Goal: Find specific page/section: Find specific page/section

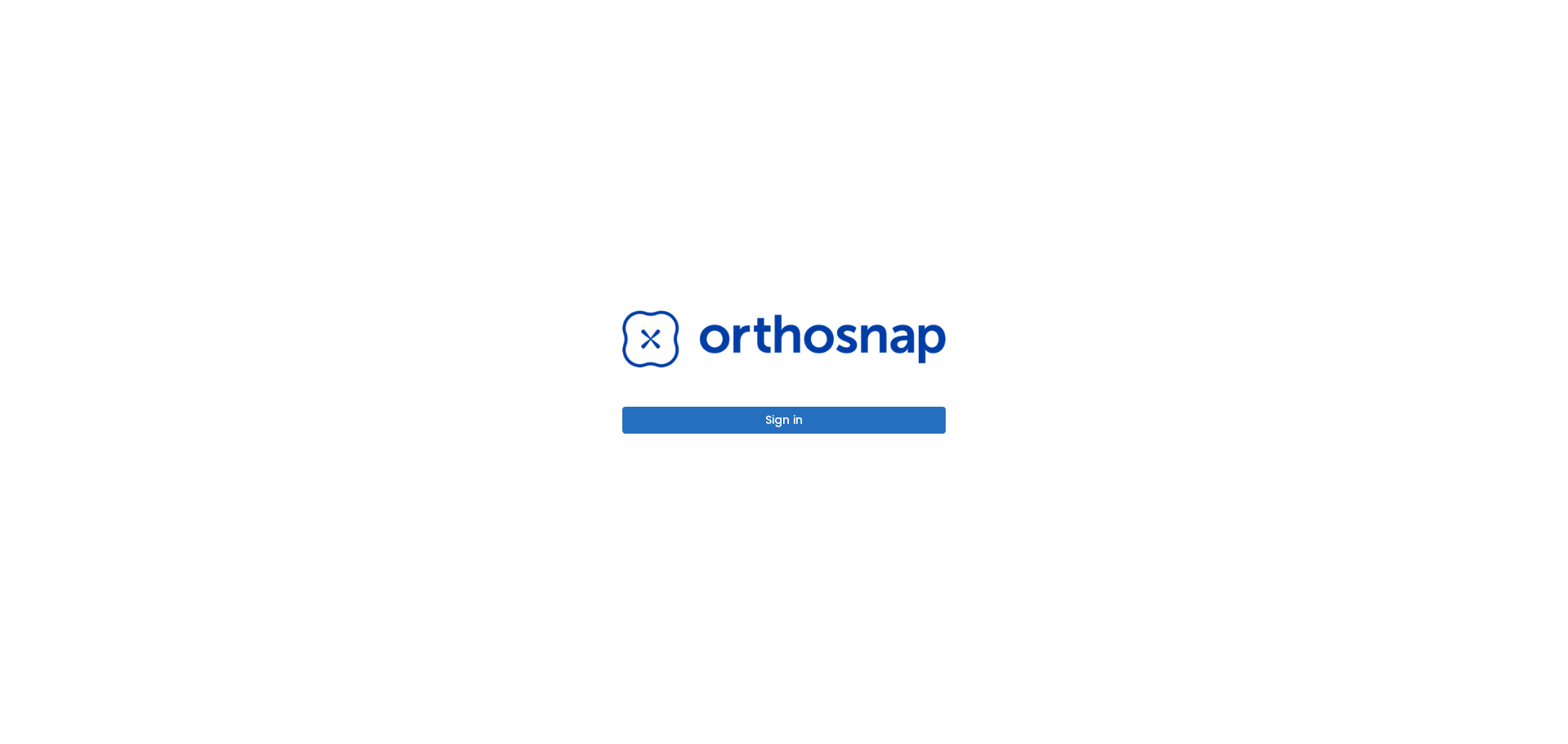
click at [817, 422] on button "Sign in" at bounding box center [784, 420] width 323 height 27
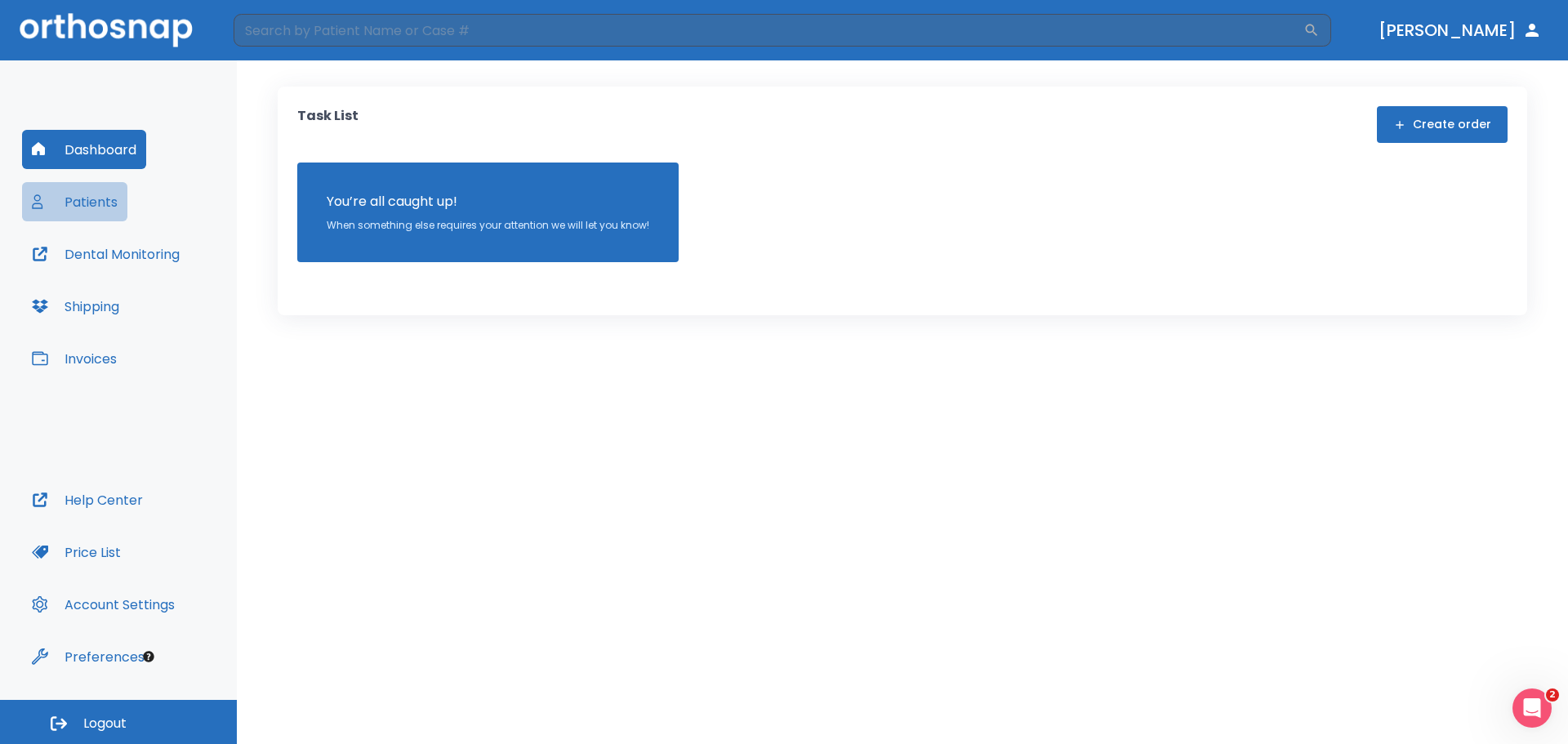
click at [97, 213] on button "Patients" at bounding box center [74, 202] width 105 height 39
